Goal: Communication & Community: Ask a question

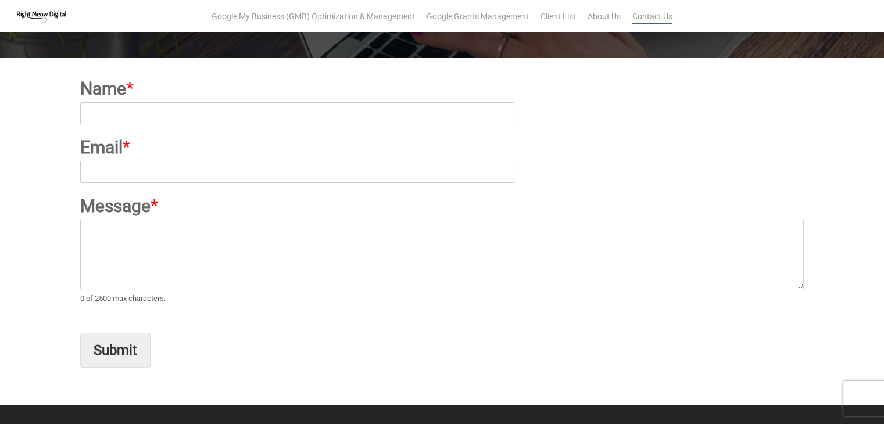
scroll to position [233, 0]
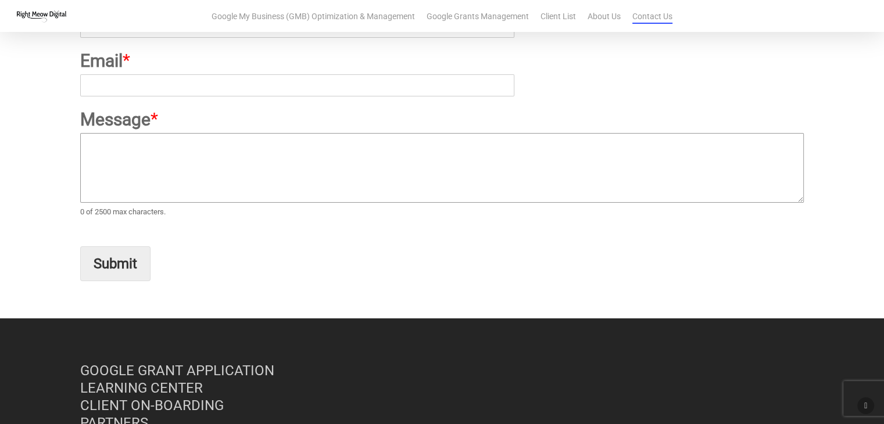
click at [250, 192] on textarea "Message *" at bounding box center [442, 168] width 724 height 70
paste textarea "Hi Right Meow Digital Team, I wanted to reach out to see if you're in need of s…"
type textarea "Hi Right Meow Digital Team, I wanted to reach out to see if you're in need of s…"
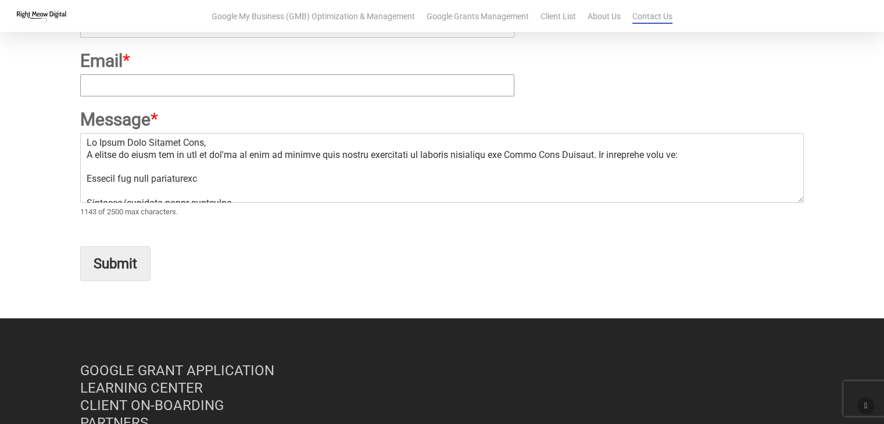
click at [247, 80] on input "Email *" at bounding box center [297, 85] width 434 height 22
type input "[EMAIL_ADDRESS][DOMAIN_NAME]"
type input "[PERSON_NAME]"
drag, startPoint x: 140, startPoint y: 85, endPoint x: 142, endPoint y: 76, distance: 9.2
click at [140, 85] on input "[EMAIL_ADDRESS][DOMAIN_NAME]" at bounding box center [297, 85] width 434 height 22
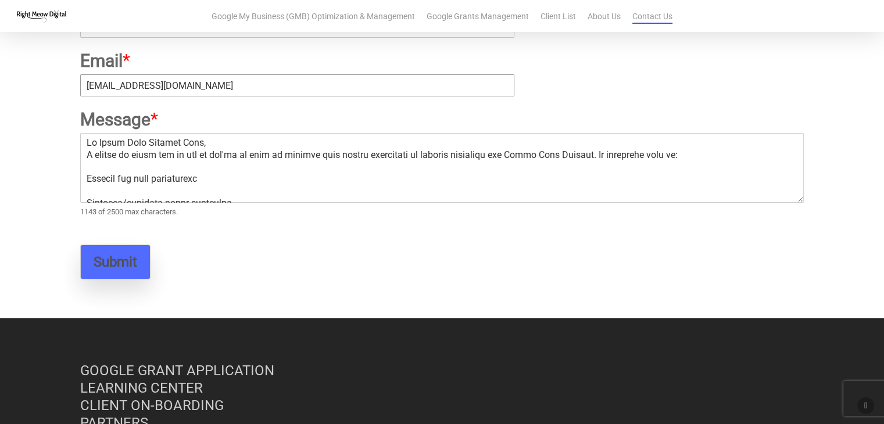
type input "[EMAIL_ADDRESS][DOMAIN_NAME]"
click at [119, 259] on button "Submit" at bounding box center [115, 262] width 70 height 35
